Goal: Transaction & Acquisition: Purchase product/service

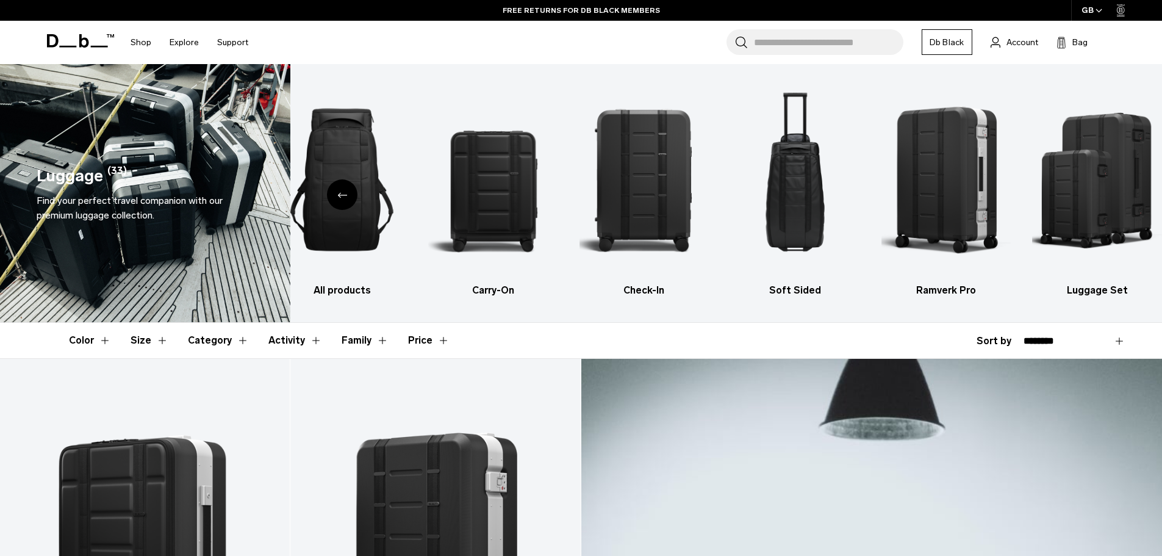
click at [75, 43] on icon at bounding box center [80, 40] width 67 height 13
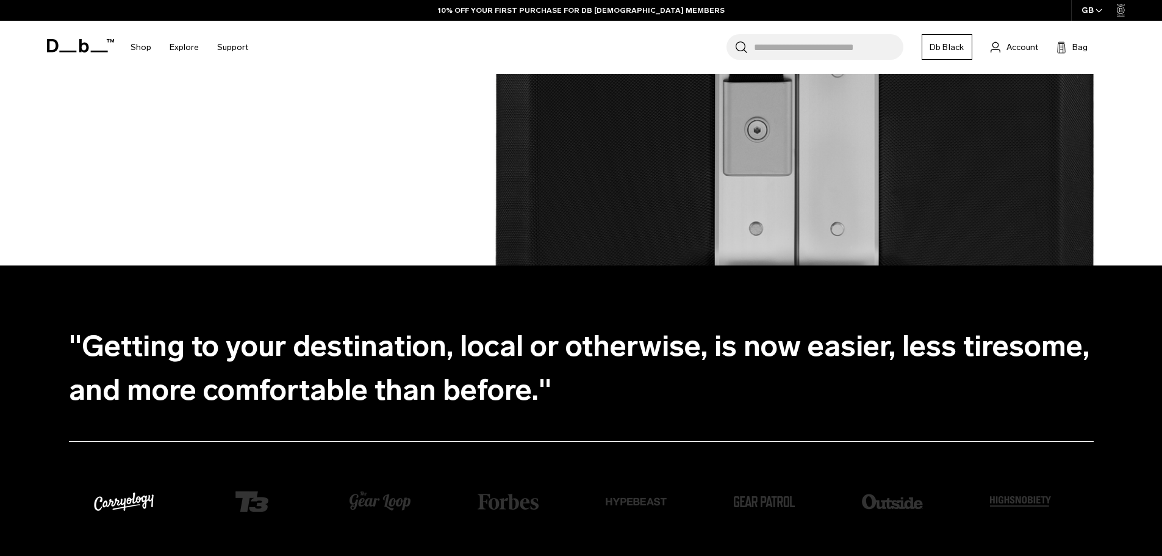
scroll to position [1978, 0]
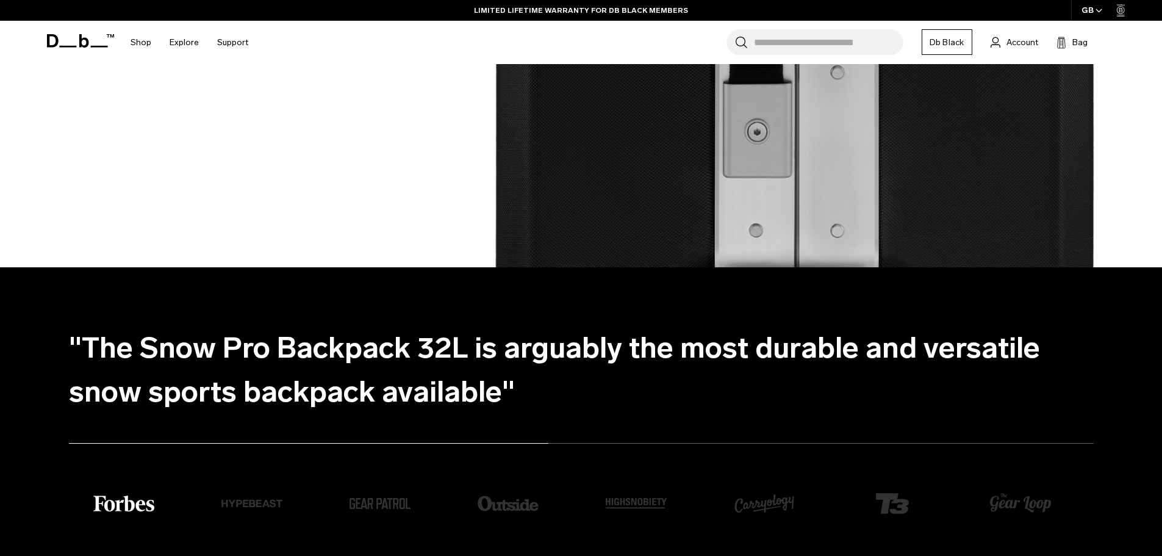
click at [123, 228] on div at bounding box center [581, 230] width 1098 height 73
